Goal: Task Accomplishment & Management: Use online tool/utility

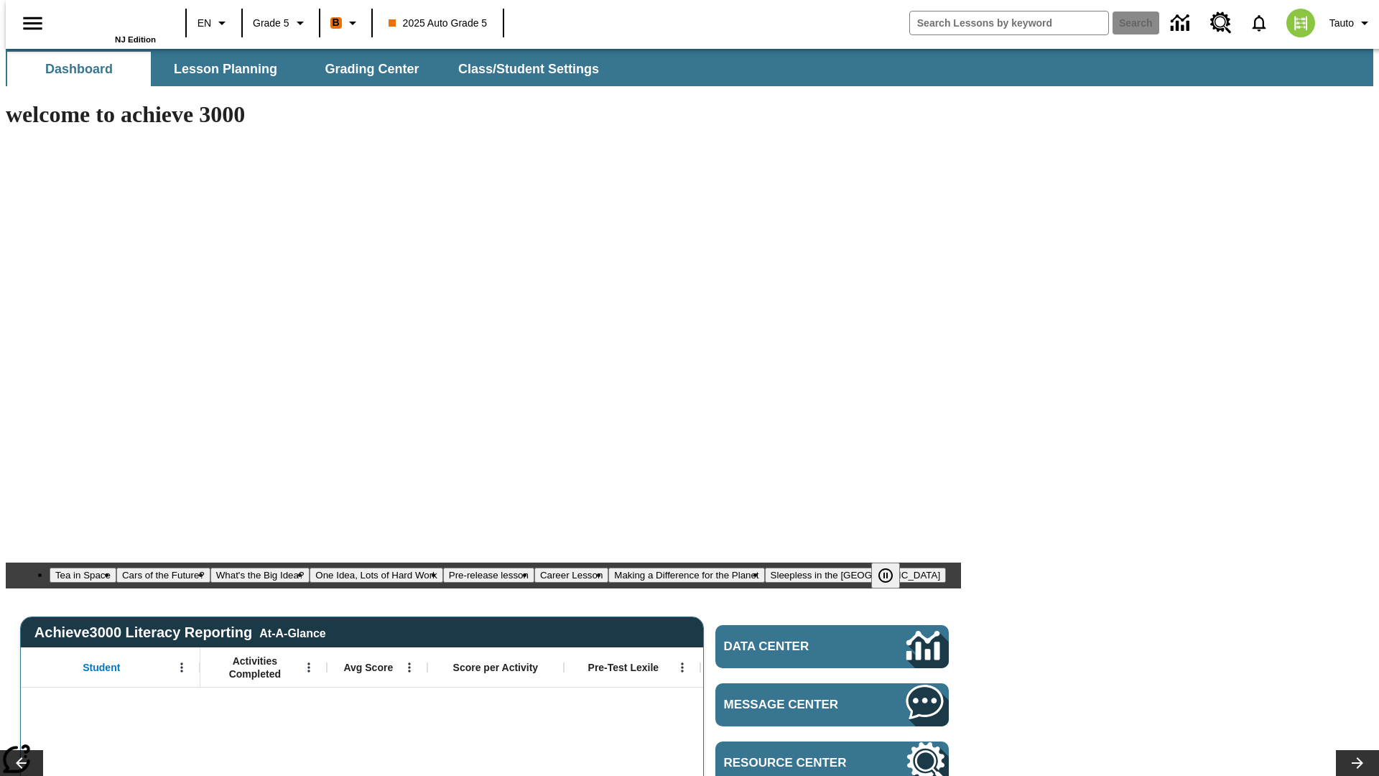
type input "-1"
click at [220, 69] on span "Lesson Planning" at bounding box center [225, 69] width 103 height 17
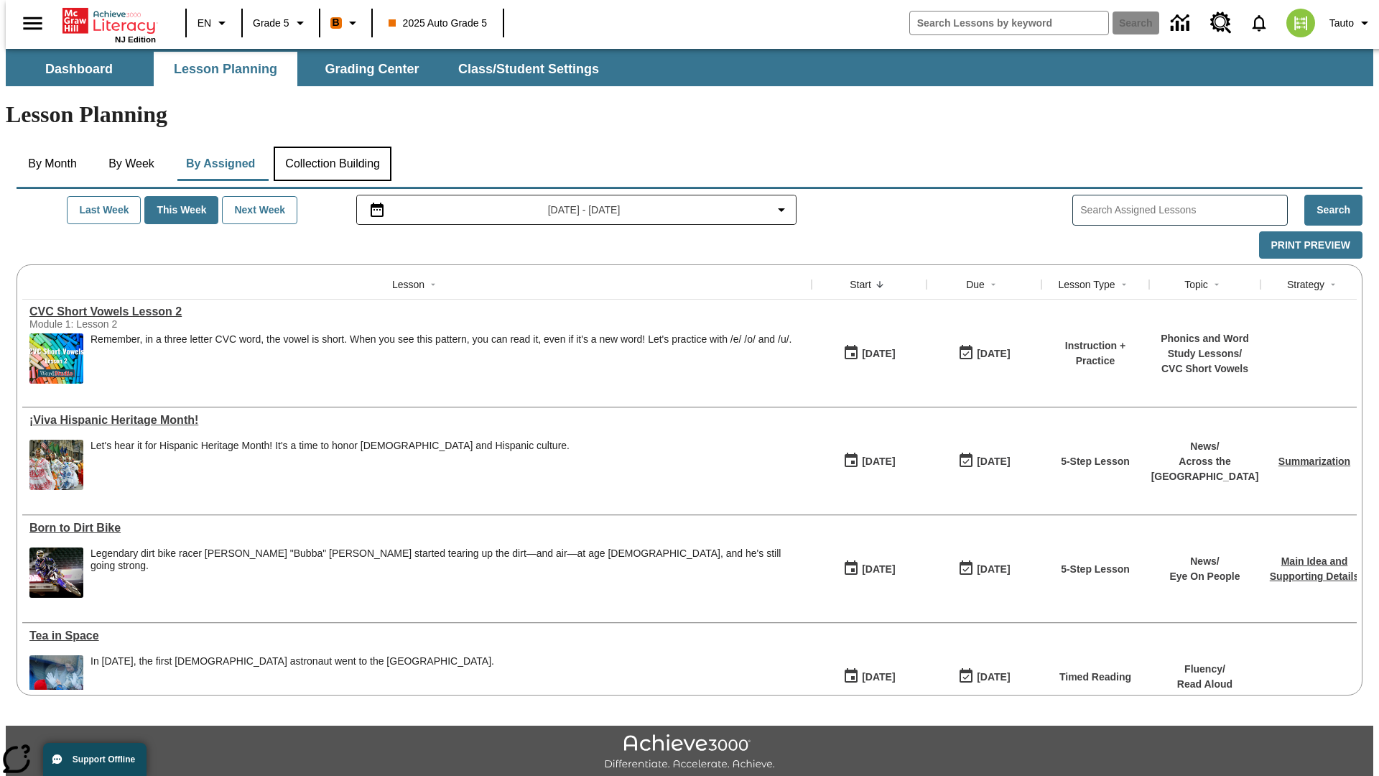
click at [331, 147] on button "Collection Building" at bounding box center [333, 164] width 118 height 34
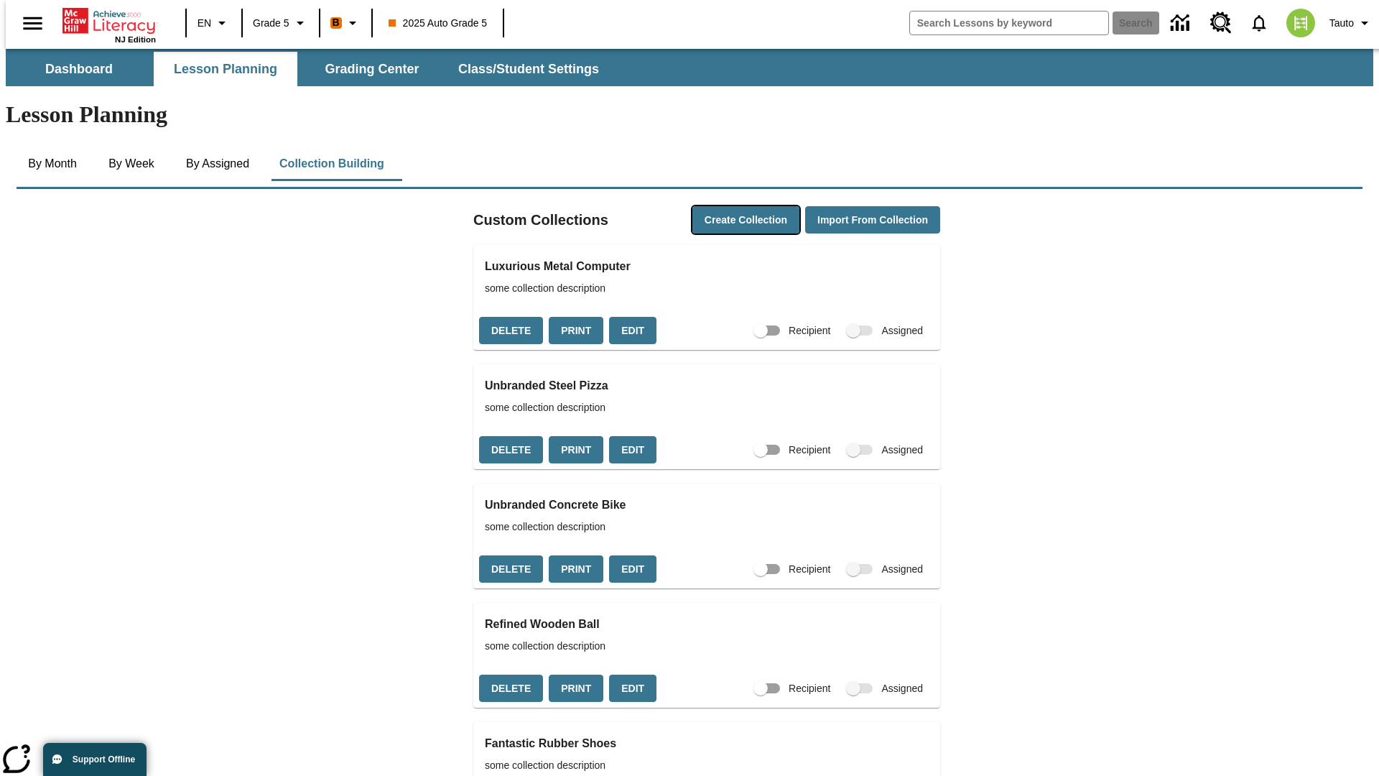
click at [721, 206] on button "Create Collection" at bounding box center [745, 220] width 107 height 28
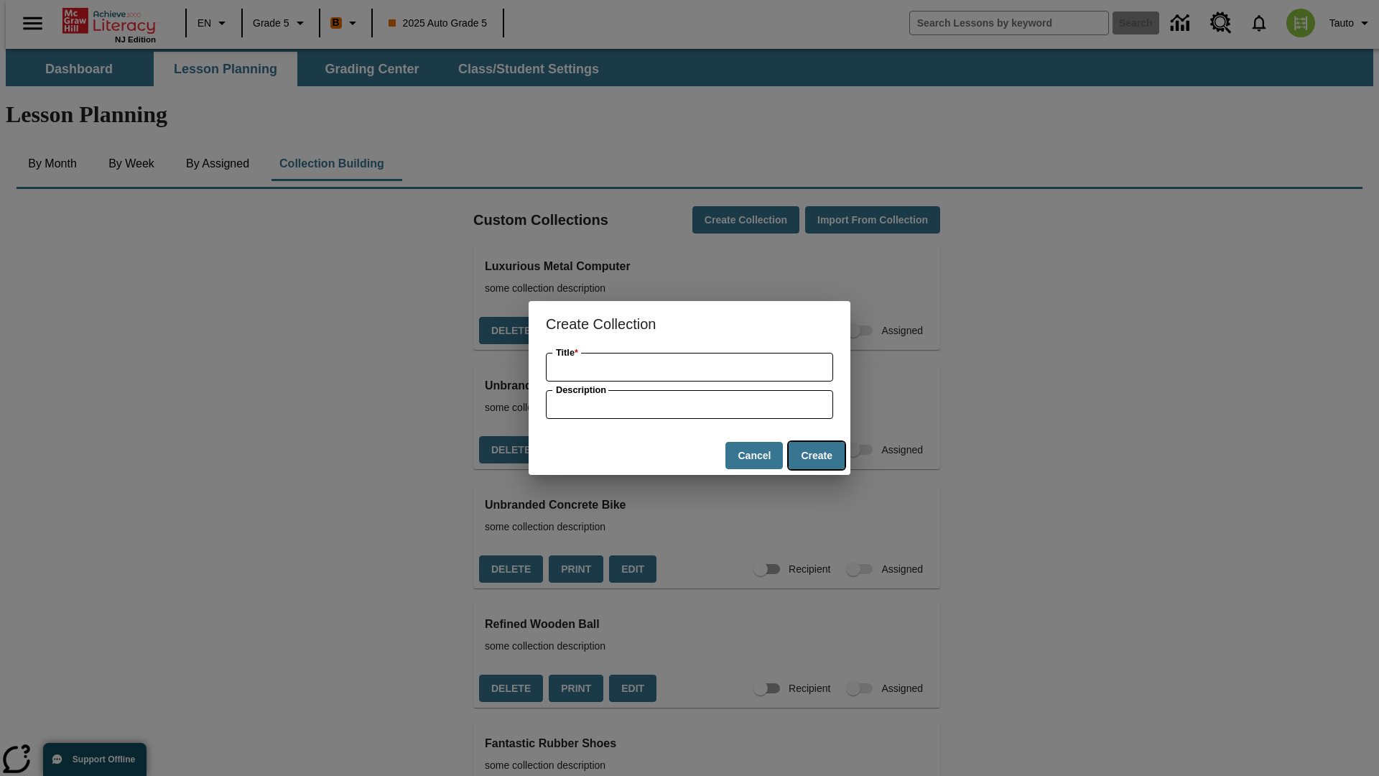
click at [816, 455] on button "Create" at bounding box center [817, 456] width 56 height 28
type input "Incredible Steel Sausages"
type input "some collection description"
click at [816, 455] on button "Create" at bounding box center [817, 456] width 56 height 28
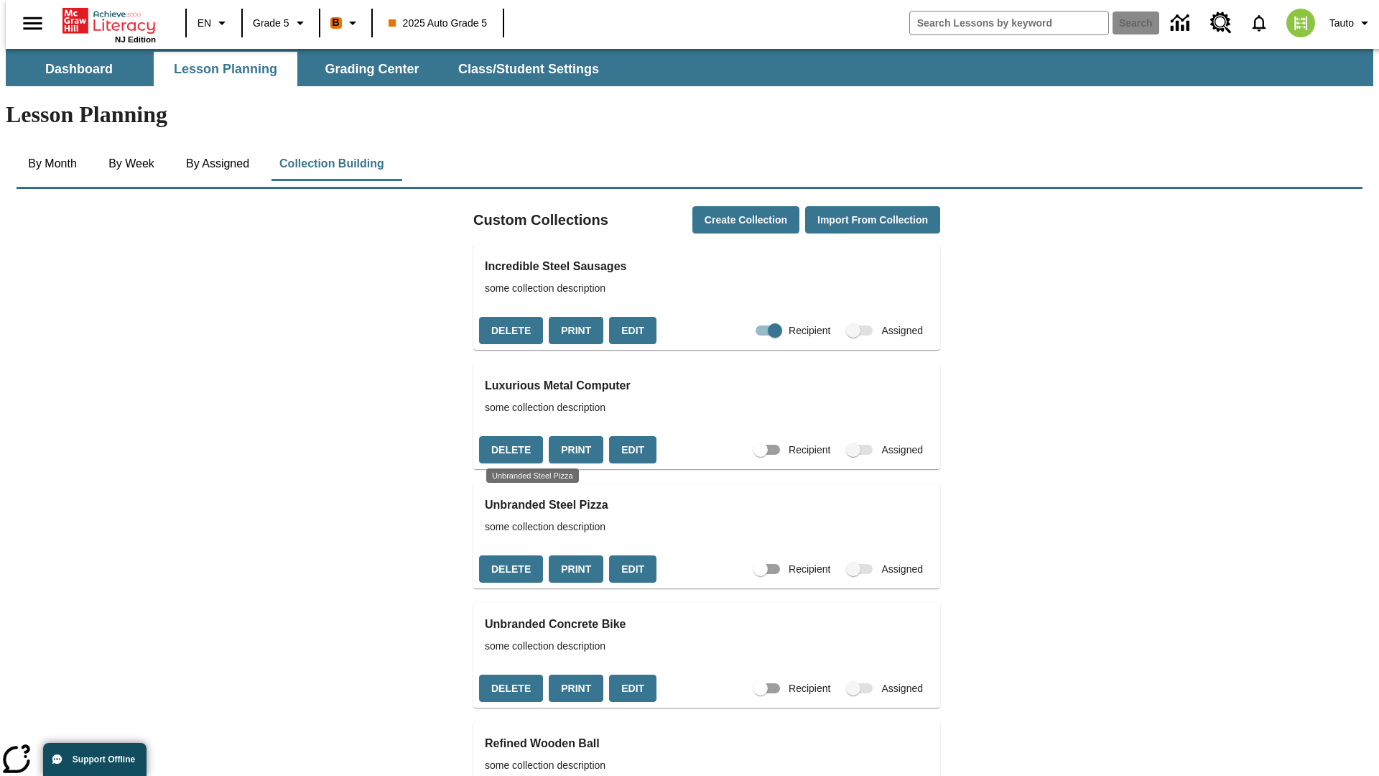
click at [750, 317] on input "Recipient" at bounding box center [775, 330] width 82 height 27
checkbox input "false"
click at [509, 317] on button "Delete" at bounding box center [511, 331] width 64 height 28
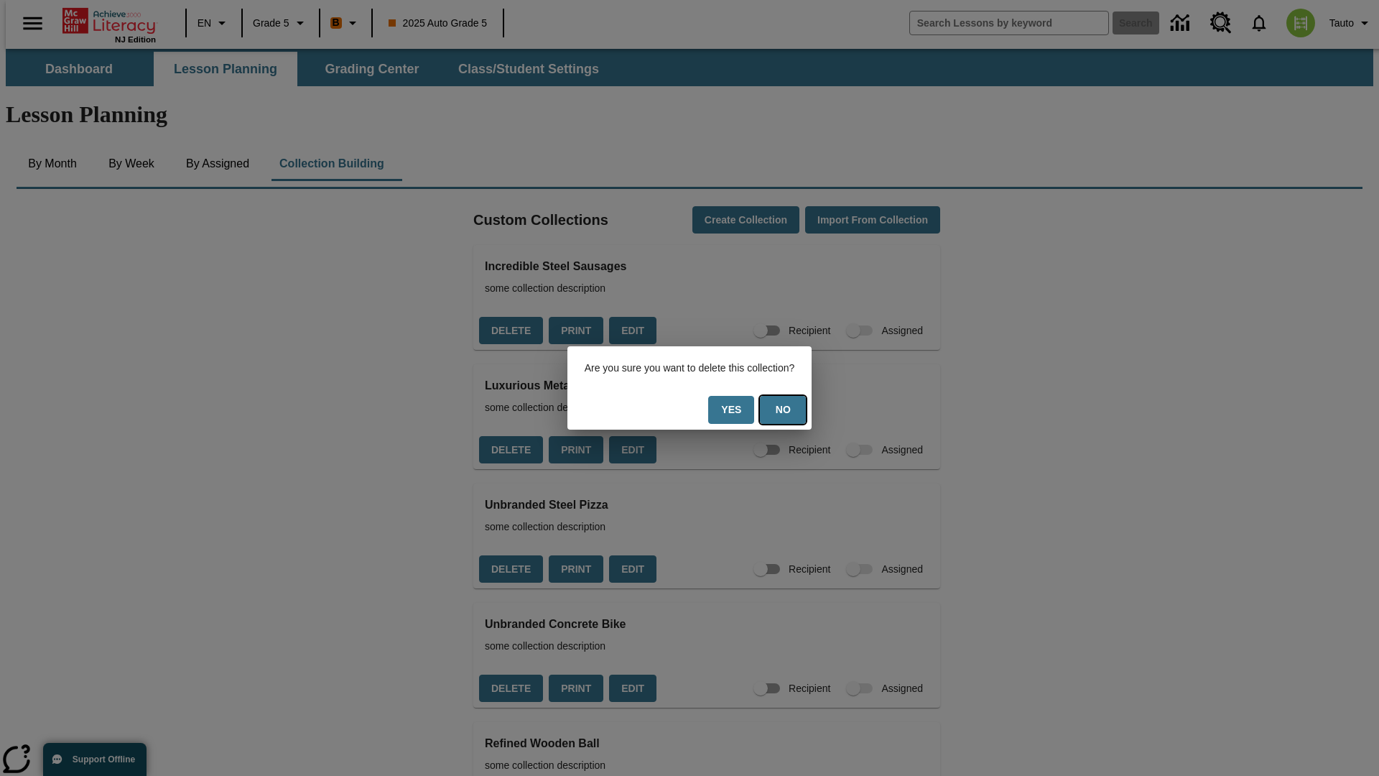
click at [788, 409] on button "No" at bounding box center [783, 410] width 46 height 28
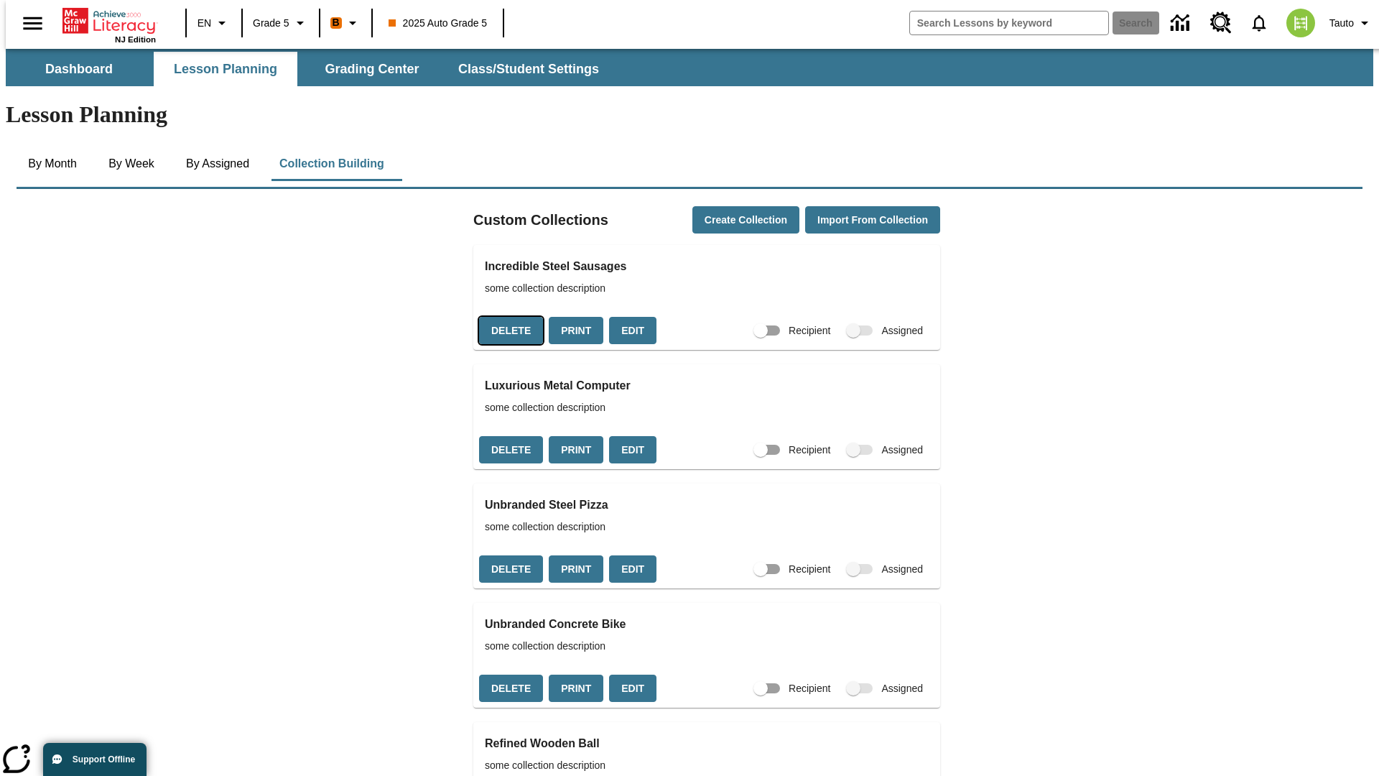
scroll to position [260, 0]
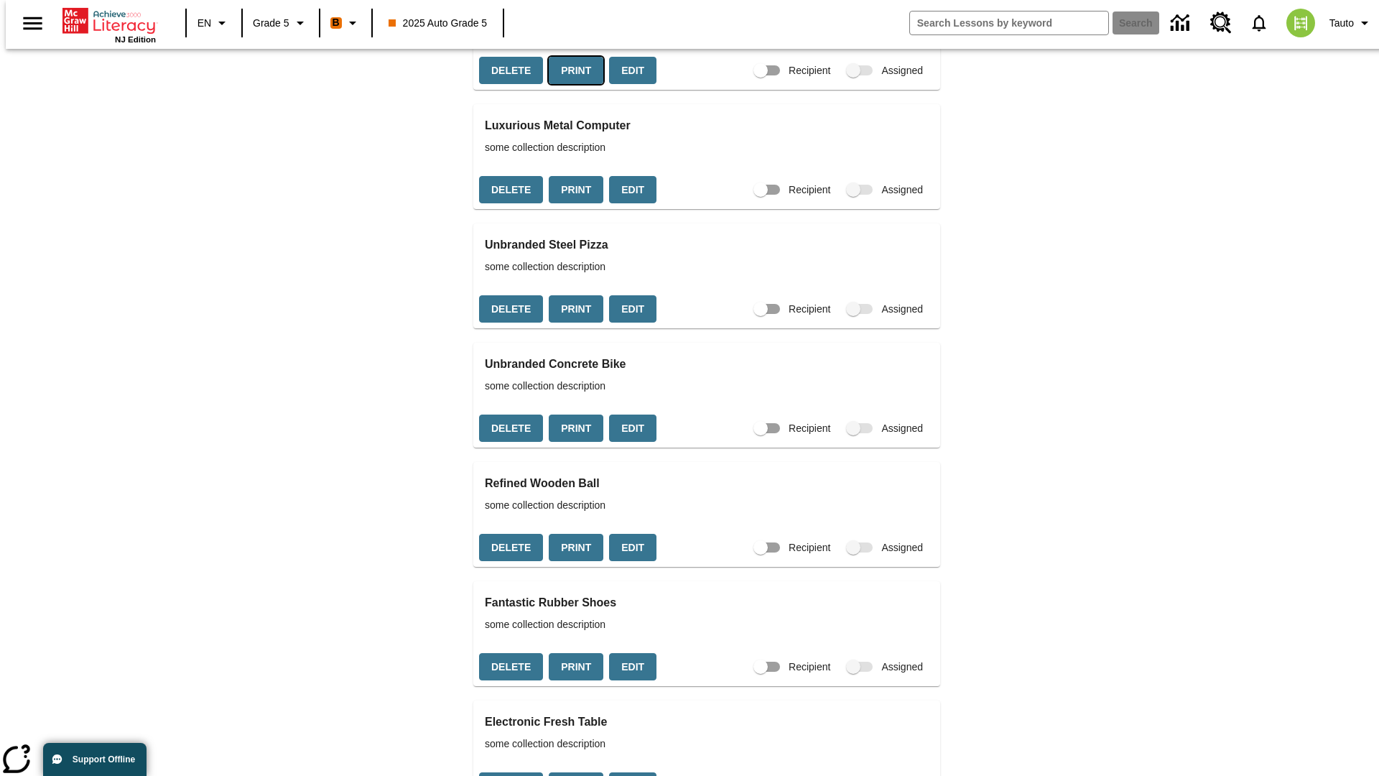
click at [571, 85] on button "Print" at bounding box center [576, 71] width 55 height 28
